Goal: Task Accomplishment & Management: Complete application form

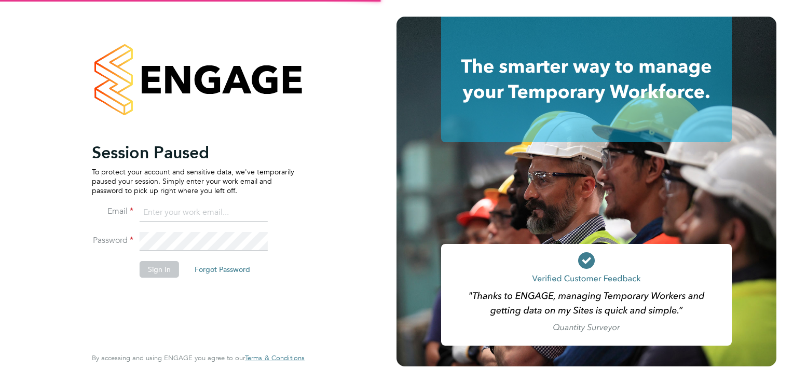
type input "sianemorgan@googlemail.com"
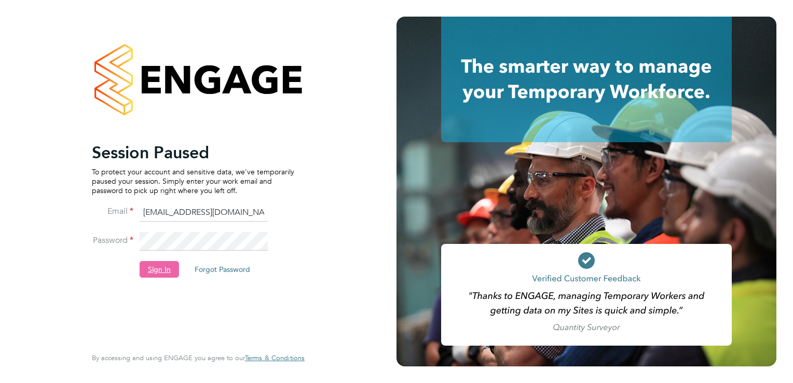
click at [164, 263] on button "Sign In" at bounding box center [159, 269] width 39 height 17
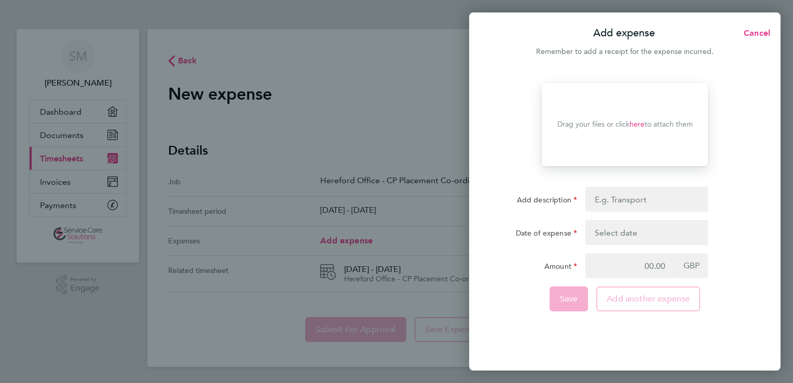
click at [642, 130] on div "Drag your files or click here to attach them" at bounding box center [625, 124] width 166 height 83
click at [631, 124] on link "here" at bounding box center [637, 124] width 15 height 9
